Goal: Task Accomplishment & Management: Complete application form

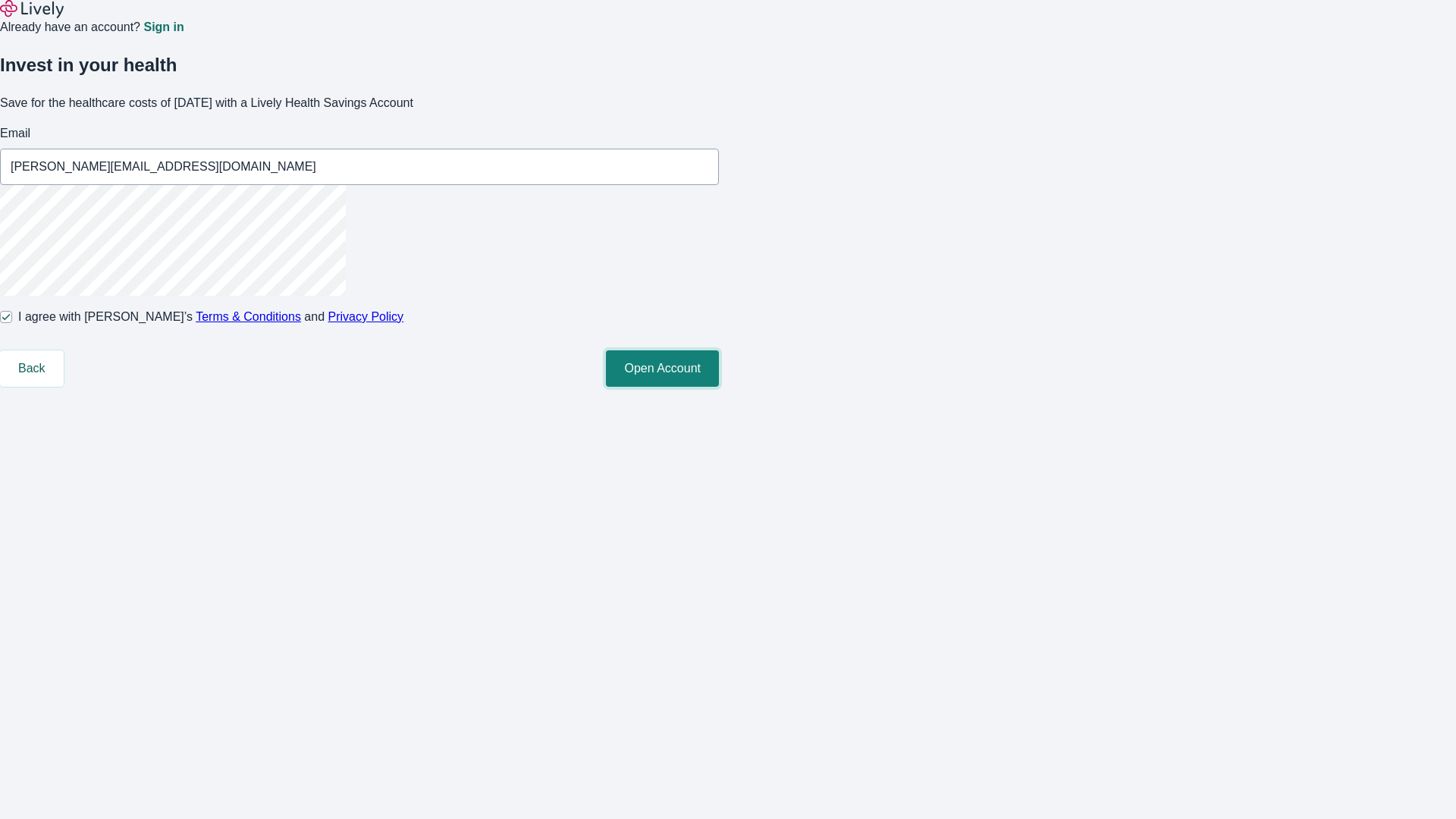
click at [719, 387] on button "Open Account" at bounding box center [662, 369] width 113 height 37
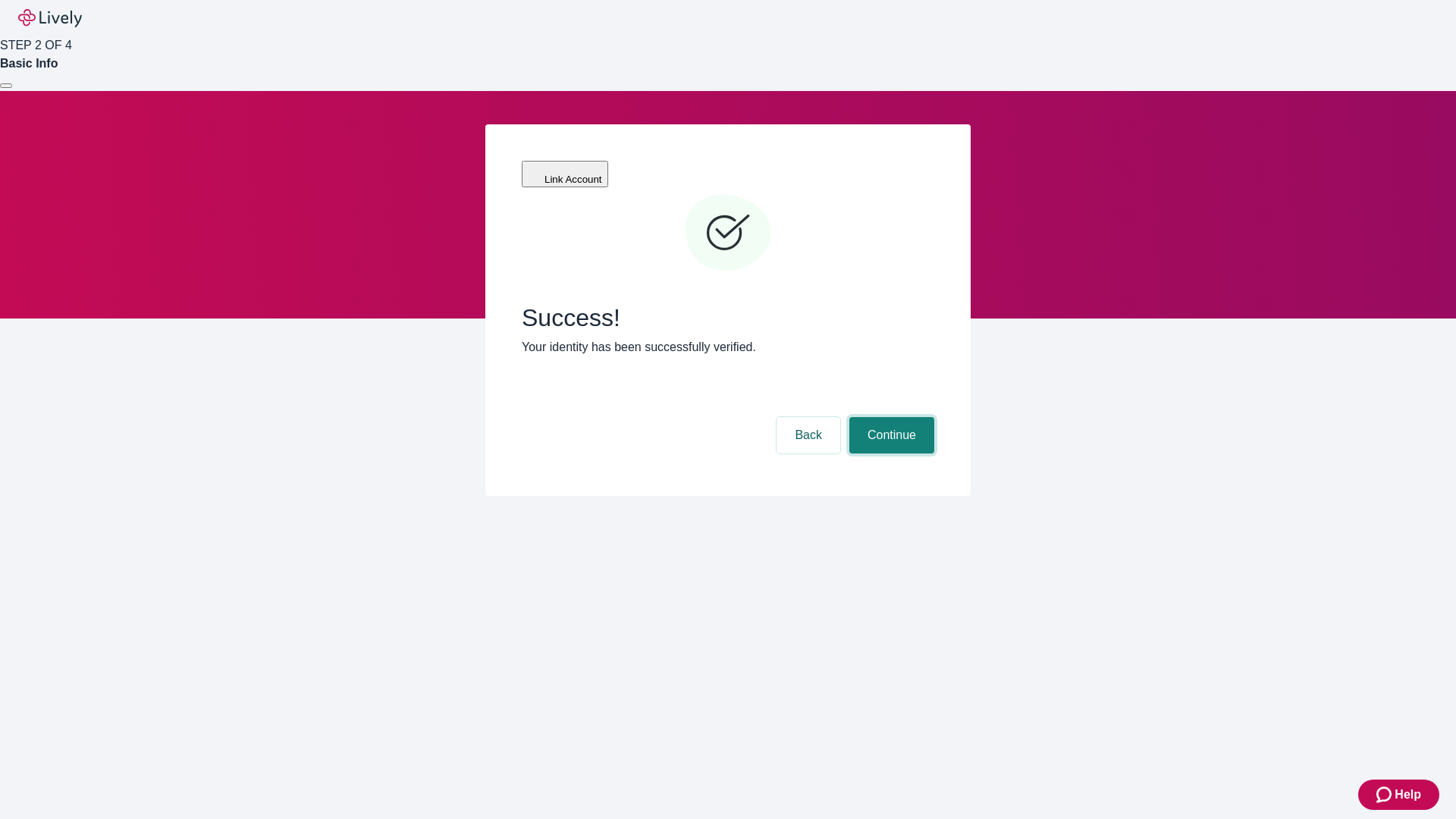
click at [890, 417] on button "Continue" at bounding box center [891, 435] width 85 height 37
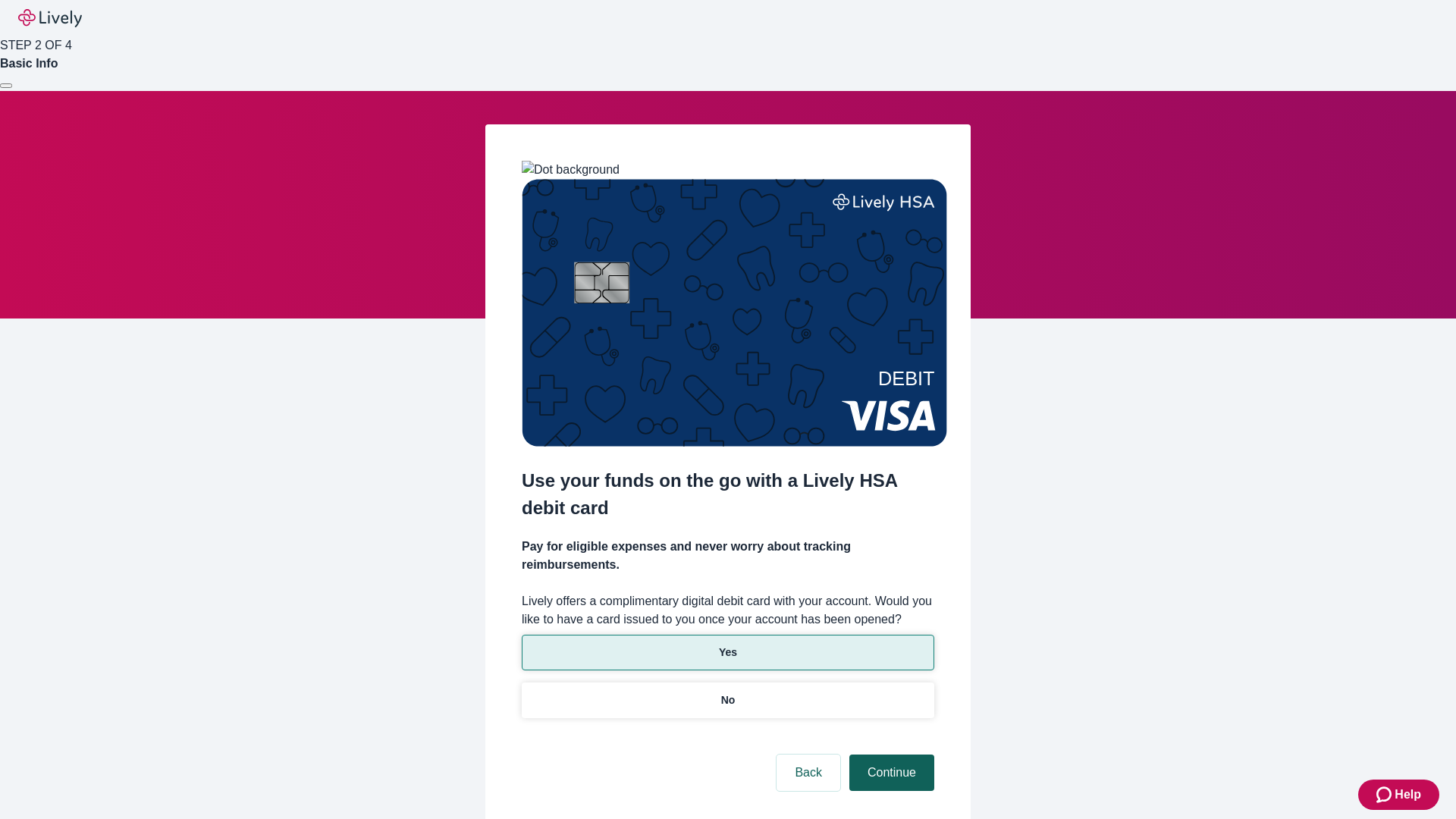
click at [727, 645] on p "Yes" at bounding box center [728, 652] width 18 height 16
click at [890, 755] on button "Continue" at bounding box center [891, 773] width 85 height 37
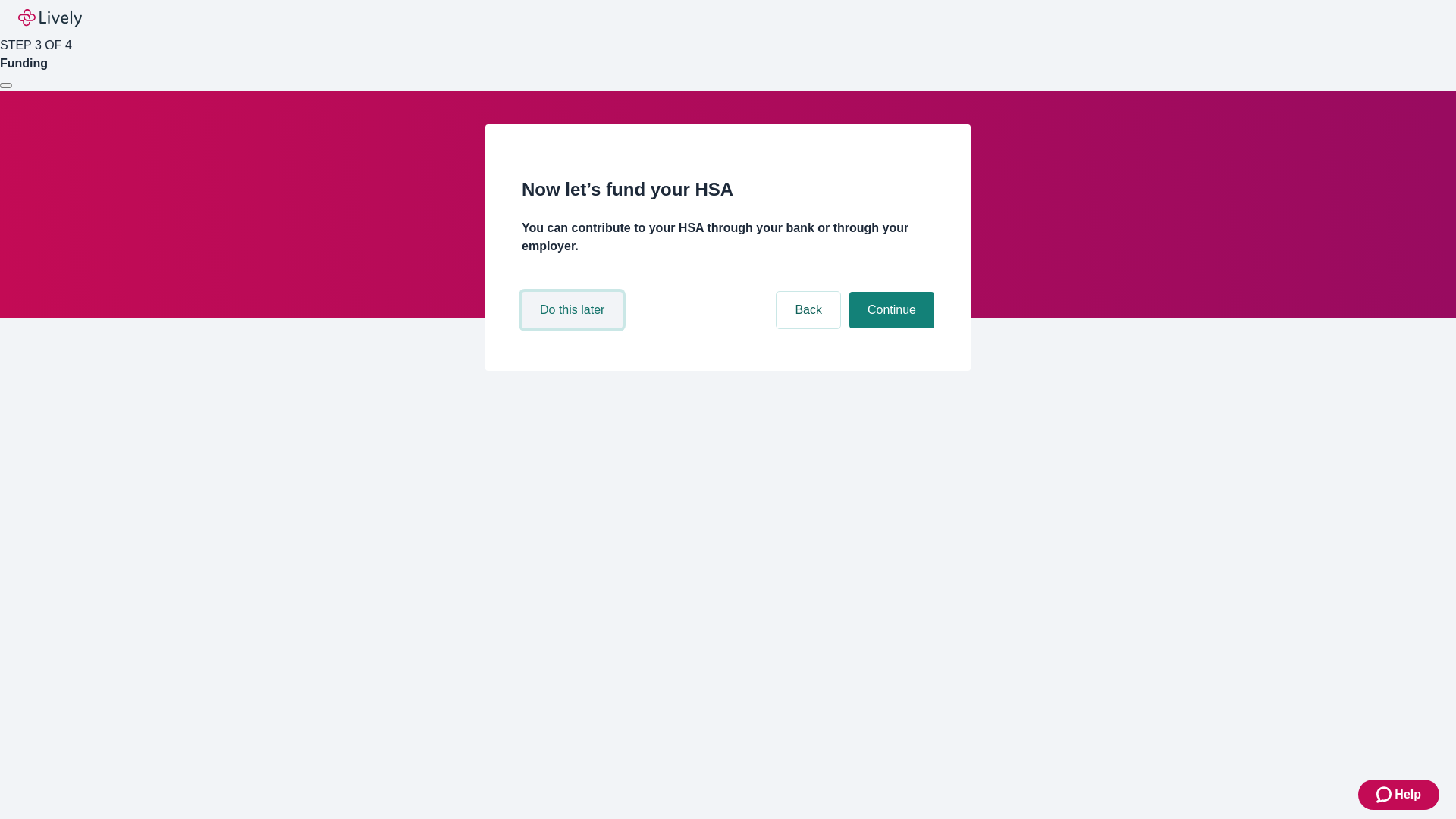
click at [574, 329] on button "Do this later" at bounding box center [572, 310] width 101 height 37
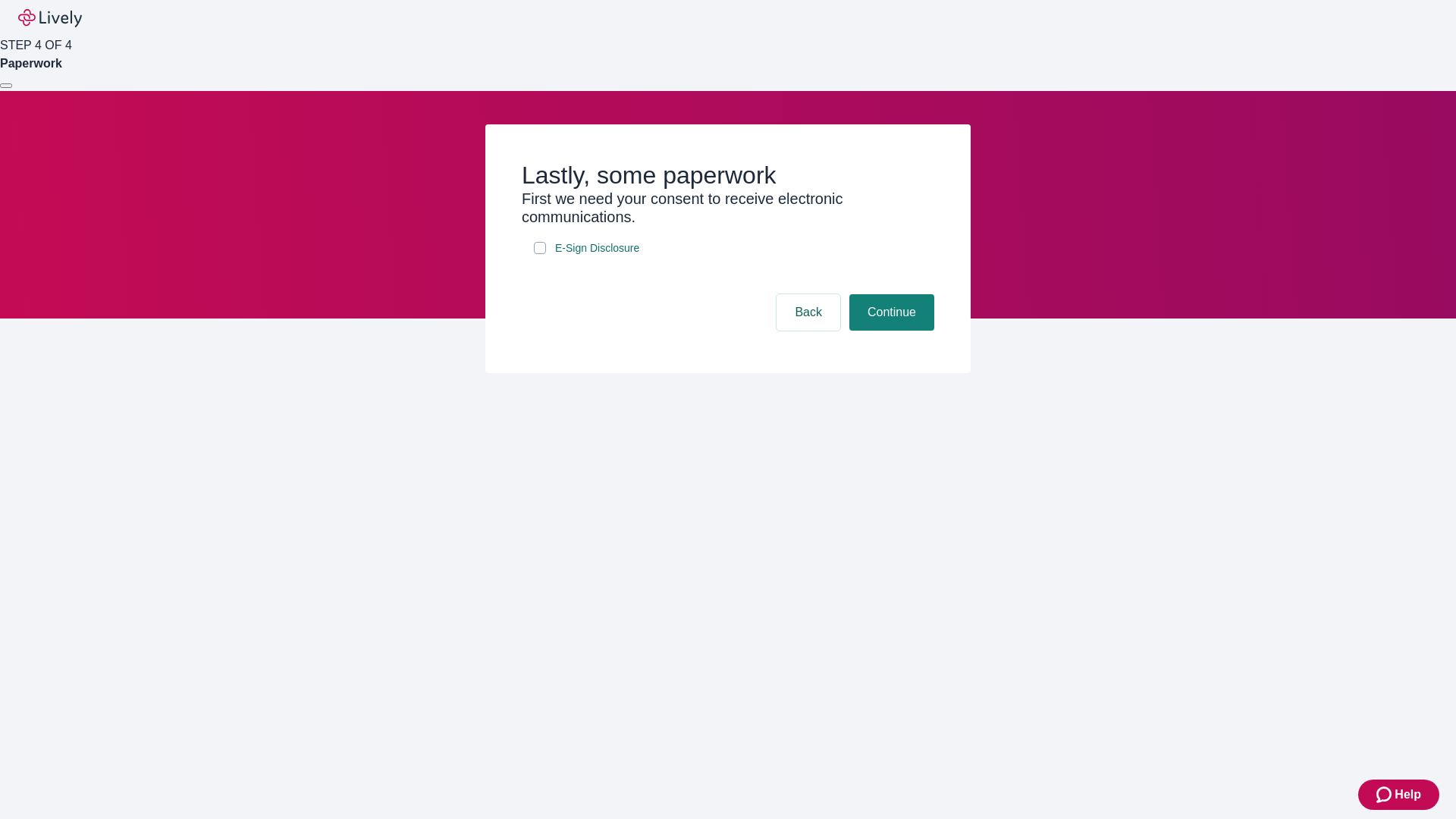
click at [540, 254] on input "E-Sign Disclosure" at bounding box center [540, 248] width 12 height 12
checkbox input "true"
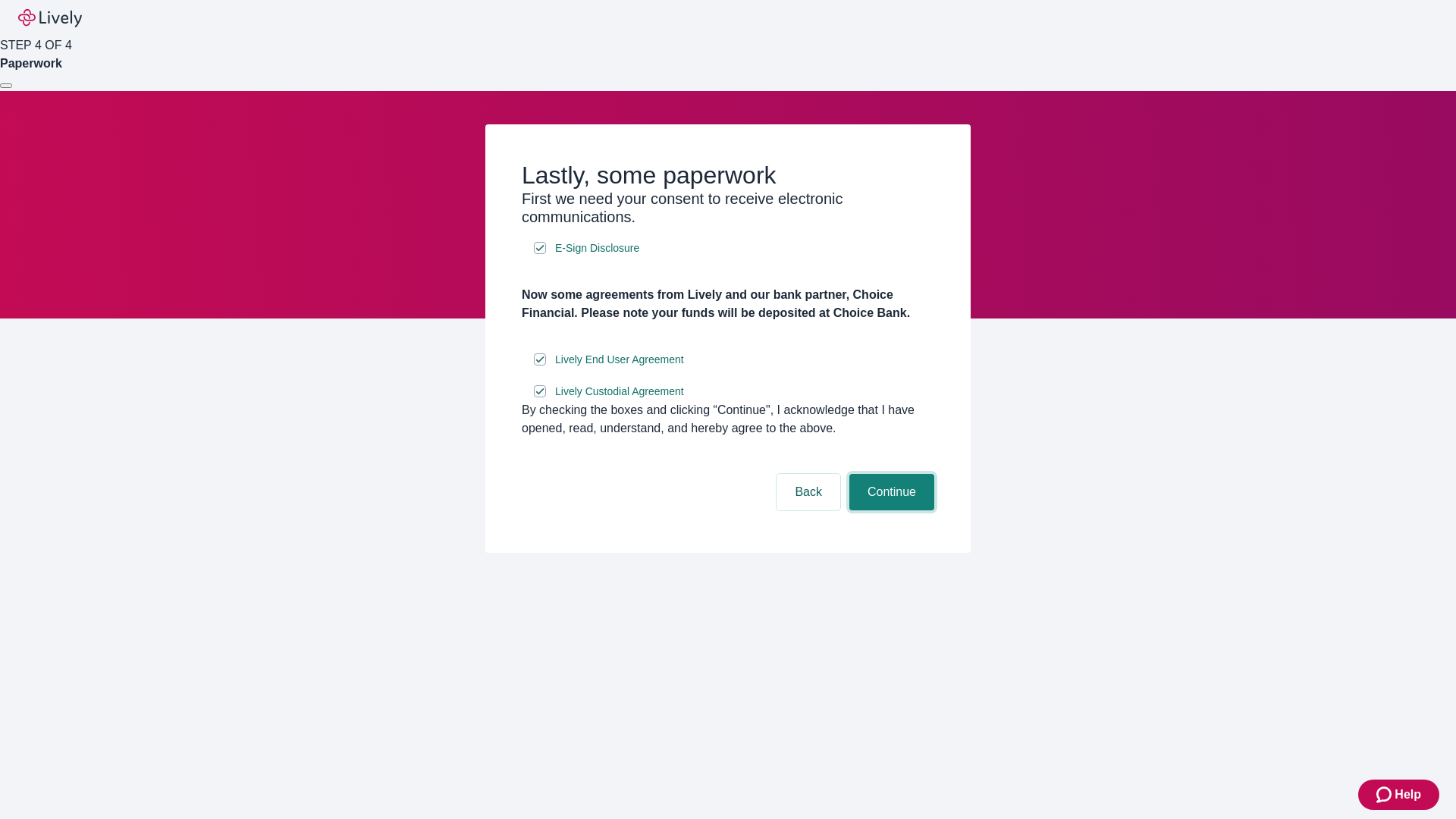
click at [890, 510] on button "Continue" at bounding box center [891, 492] width 85 height 37
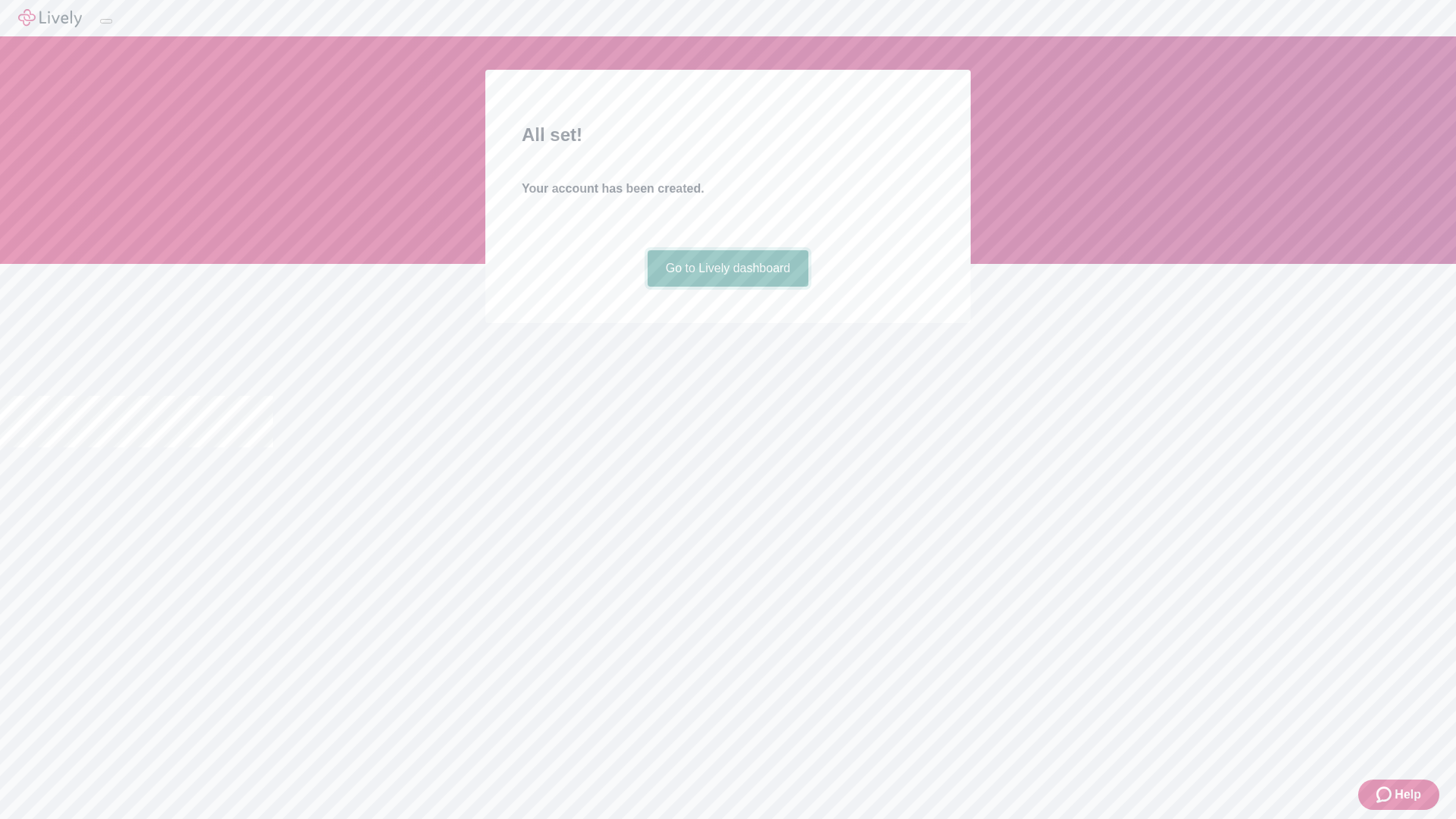
click at [727, 286] on link "Go to Lively dashboard" at bounding box center [729, 269] width 162 height 37
